Goal: Task Accomplishment & Management: Use online tool/utility

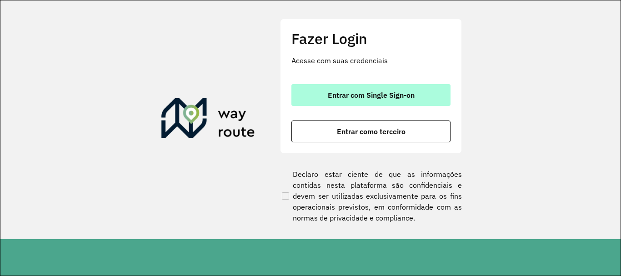
click at [388, 90] on button "Entrar com Single Sign-on" at bounding box center [370, 95] width 159 height 22
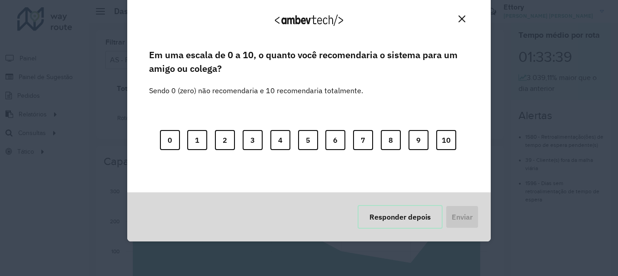
click at [396, 212] on button "Responder depois" at bounding box center [400, 217] width 85 height 24
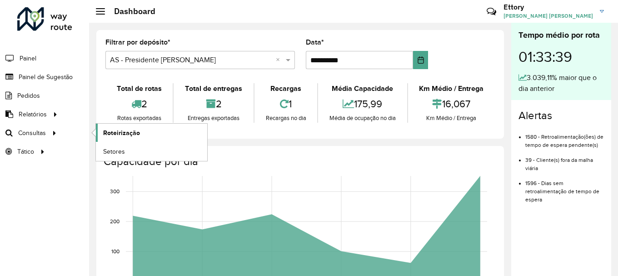
click at [114, 136] on span "Roteirização" at bounding box center [121, 133] width 37 height 10
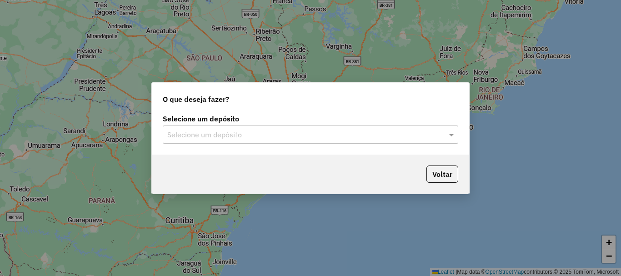
click at [225, 135] on input "text" at bounding box center [301, 134] width 268 height 11
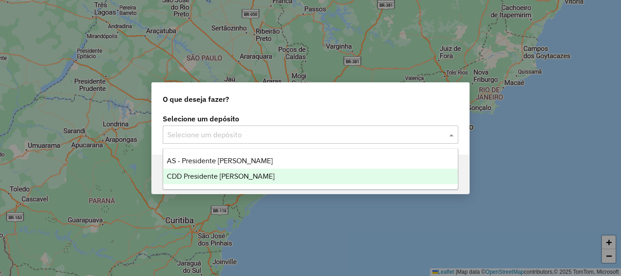
click at [229, 172] on span "CDD Presidente [PERSON_NAME]" at bounding box center [221, 176] width 108 height 8
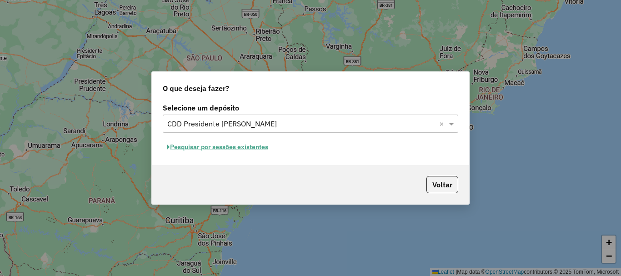
click at [249, 145] on button "Pesquisar por sessões existentes" at bounding box center [218, 147] width 110 height 14
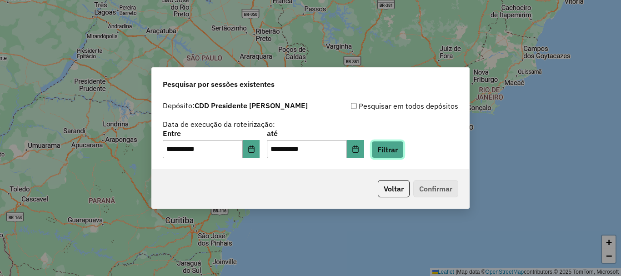
click at [398, 150] on button "Filtrar" at bounding box center [387, 149] width 32 height 17
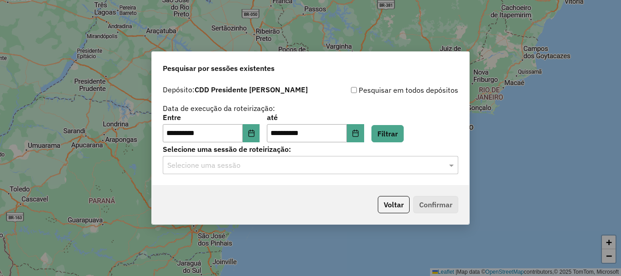
click at [244, 168] on input "text" at bounding box center [301, 165] width 268 height 11
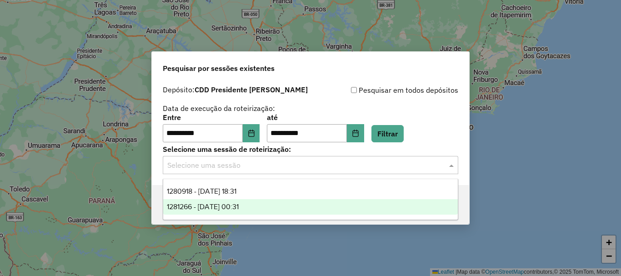
click at [239, 206] on span "1281266 - [DATE] 00:31" at bounding box center [203, 207] width 72 height 8
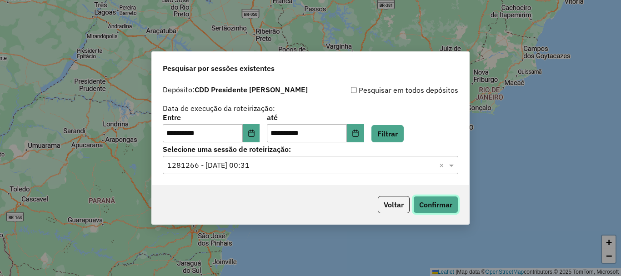
click at [438, 204] on button "Confirmar" at bounding box center [435, 204] width 45 height 17
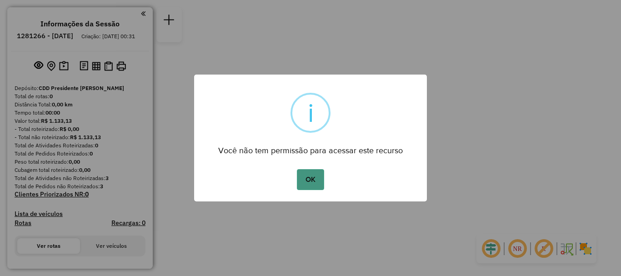
click at [315, 186] on button "OK" at bounding box center [310, 179] width 27 height 21
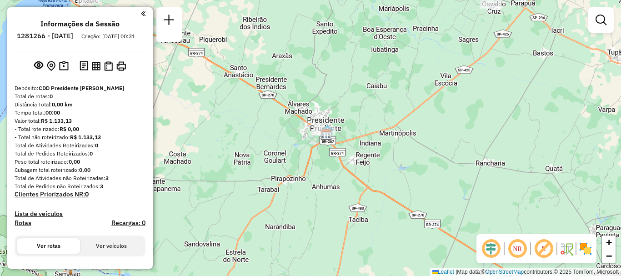
drag, startPoint x: 209, startPoint y: 135, endPoint x: 225, endPoint y: 132, distance: 16.2
click at [225, 132] on div "Janela de atendimento Grade de atendimento Capacidade Transportadoras Veículos …" at bounding box center [310, 138] width 621 height 276
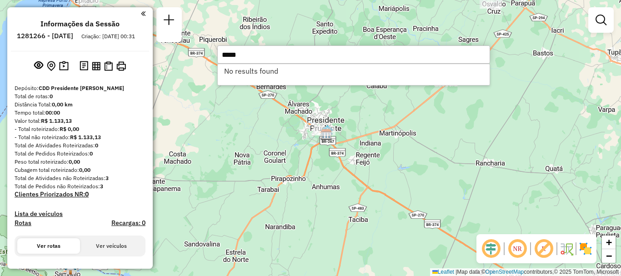
type input "*****"
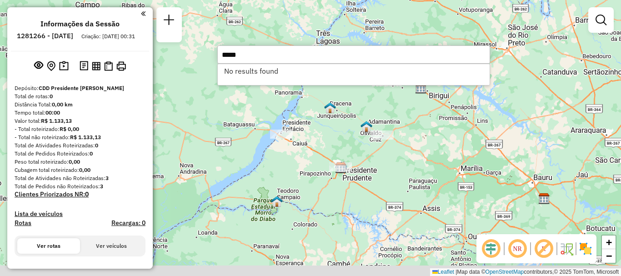
drag, startPoint x: 293, startPoint y: 210, endPoint x: 305, endPoint y: 173, distance: 39.2
click at [305, 173] on div "Janela de atendimento Grade de atendimento Capacidade Transportadoras Veículos …" at bounding box center [310, 138] width 621 height 276
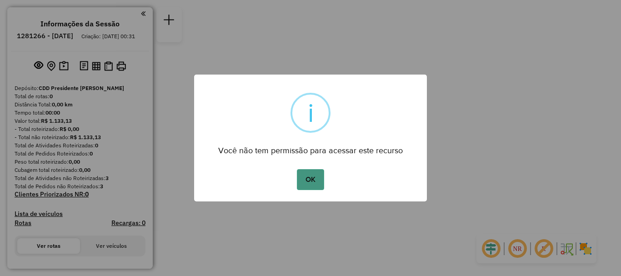
click at [314, 180] on button "OK" at bounding box center [310, 179] width 27 height 21
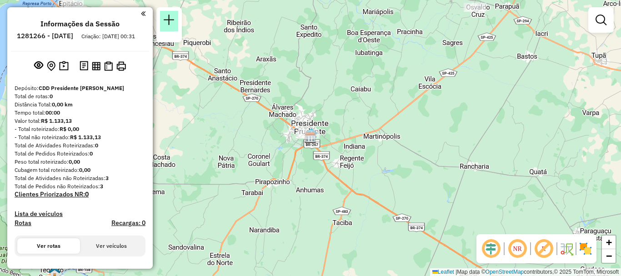
click at [168, 19] on em at bounding box center [169, 20] width 11 height 11
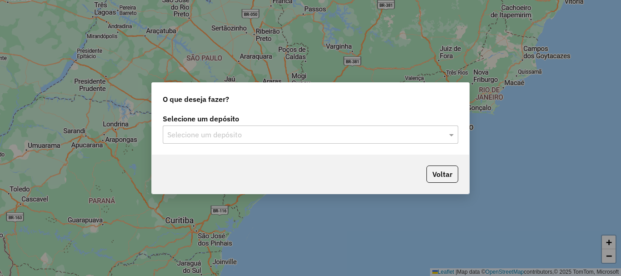
click at [295, 136] on input "text" at bounding box center [301, 134] width 268 height 11
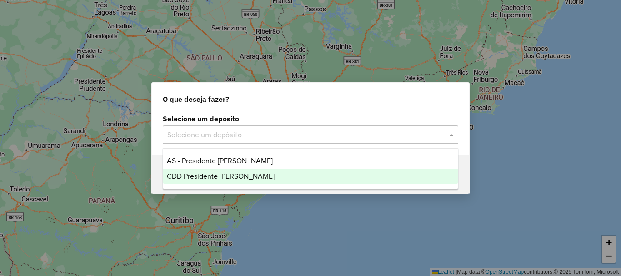
click at [277, 171] on div "CDD Presidente [PERSON_NAME]" at bounding box center [310, 176] width 294 height 15
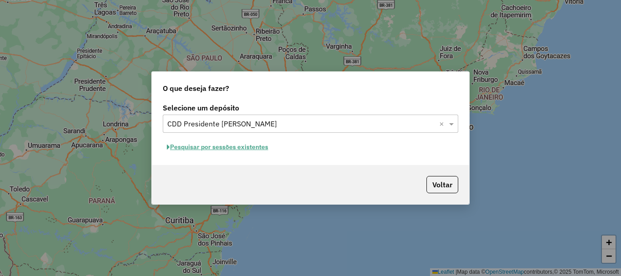
click at [232, 145] on button "Pesquisar por sessões existentes" at bounding box center [218, 147] width 110 height 14
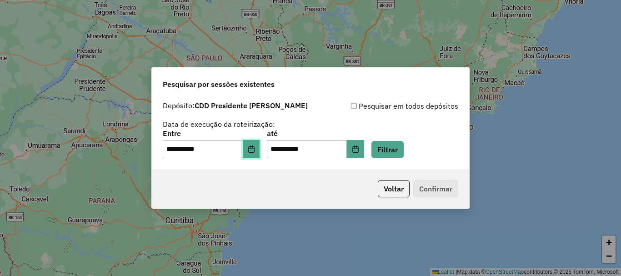
click at [253, 149] on icon "Choose Date" at bounding box center [251, 148] width 6 height 7
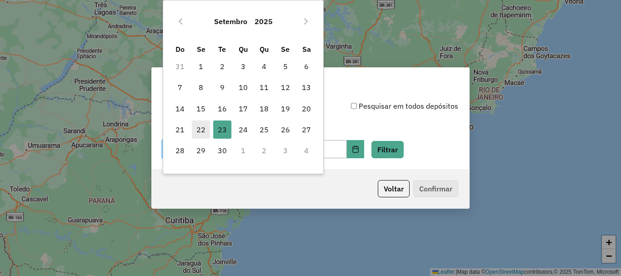
click at [206, 129] on span "22" at bounding box center [201, 129] width 18 height 18
type input "**********"
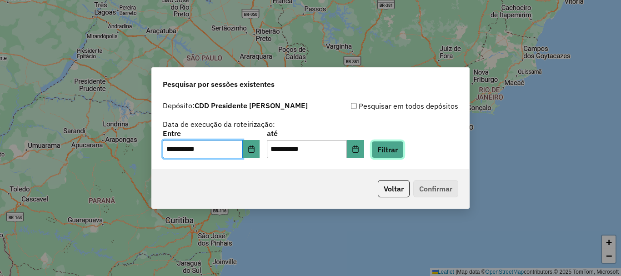
click at [395, 150] on button "Filtrar" at bounding box center [387, 149] width 32 height 17
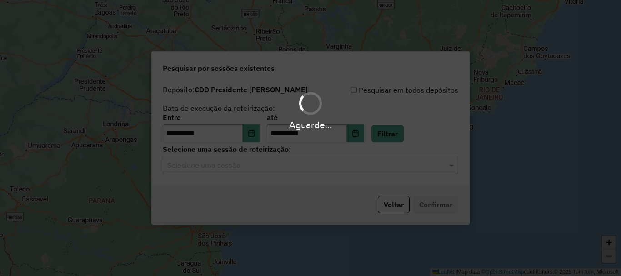
click at [214, 167] on hb-app "**********" at bounding box center [310, 138] width 621 height 276
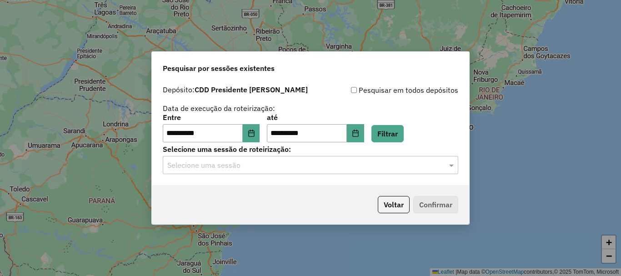
click at [249, 211] on div "Voltar Confirmar" at bounding box center [310, 204] width 317 height 39
click at [255, 177] on div "**********" at bounding box center [310, 133] width 317 height 104
click at [255, 173] on div "Selecione uma sessão" at bounding box center [310, 165] width 295 height 18
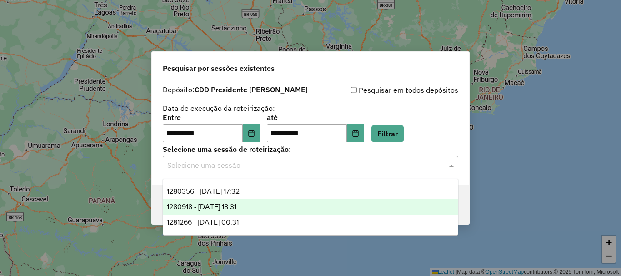
click at [236, 205] on span "1280918 - 23/09/2025 18:31" at bounding box center [202, 207] width 70 height 8
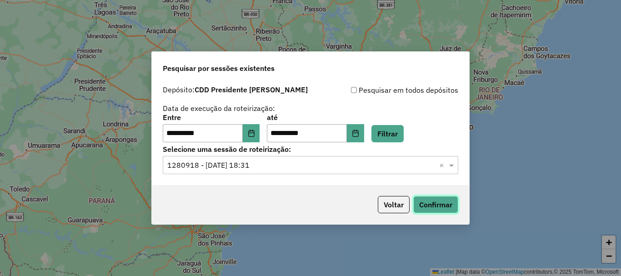
click at [428, 202] on button "Confirmar" at bounding box center [435, 204] width 45 height 17
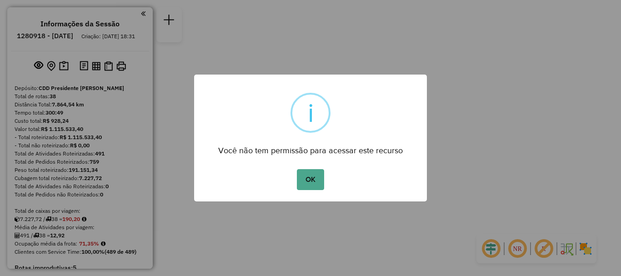
click at [317, 177] on button "OK" at bounding box center [310, 179] width 27 height 21
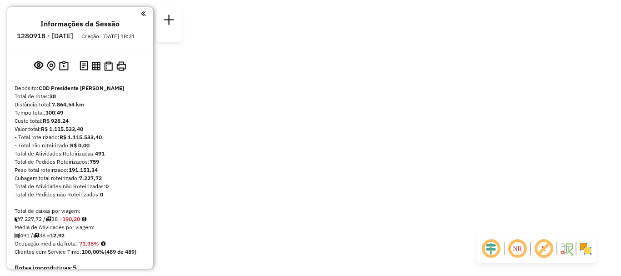
click at [240, 0] on div "Janela de atendimento Grade de atendimento Capacidade Transportadoras Veículos …" at bounding box center [310, 0] width 621 height 0
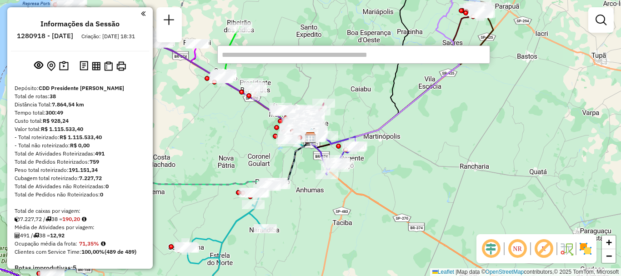
click at [297, 60] on input "text" at bounding box center [353, 54] width 273 height 18
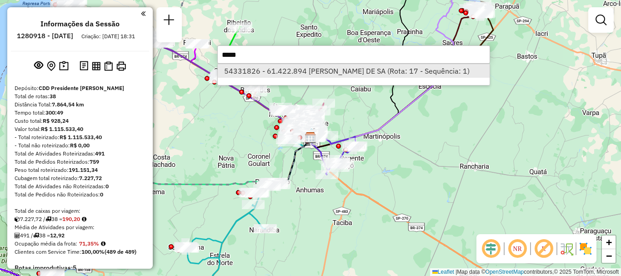
type input "*****"
click at [284, 69] on li "54331826 - 61.422.894 [PERSON_NAME] DE SA (Rota: 17 - Sequência: 1)" at bounding box center [354, 71] width 272 height 14
select select "**********"
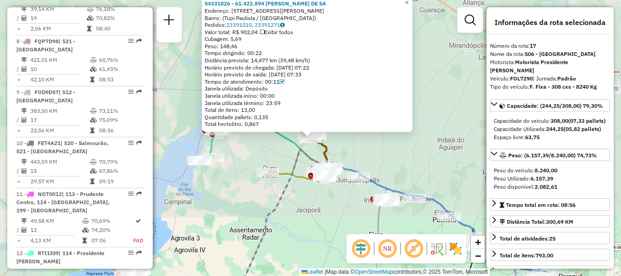
scroll to position [1154, 0]
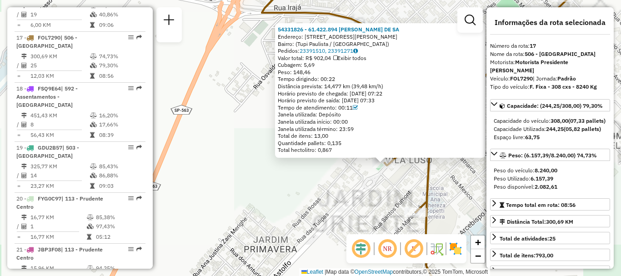
drag, startPoint x: 389, startPoint y: 186, endPoint x: 346, endPoint y: 201, distance: 46.1
click at [349, 202] on div "54331826 - 61.422.894 [PERSON_NAME] DE SA Endereço: [STREET_ADDRESS][PERSON_NAM…" at bounding box center [310, 138] width 621 height 276
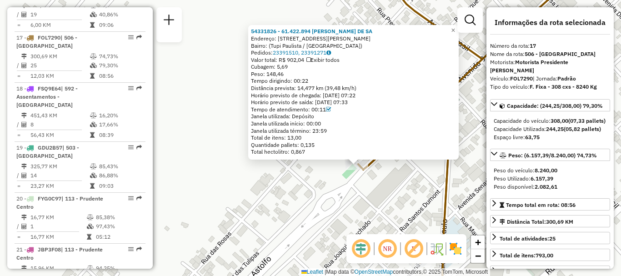
click at [229, 189] on div "54331826 - 61.422.894 [PERSON_NAME] DE SA Endereço: [STREET_ADDRESS][PERSON_NAM…" at bounding box center [310, 138] width 621 height 276
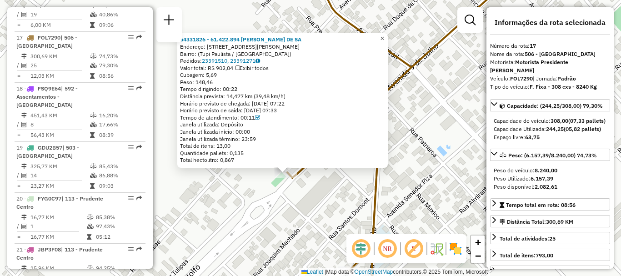
click at [388, 37] on link "×" at bounding box center [382, 38] width 11 height 11
